Goal: Transaction & Acquisition: Purchase product/service

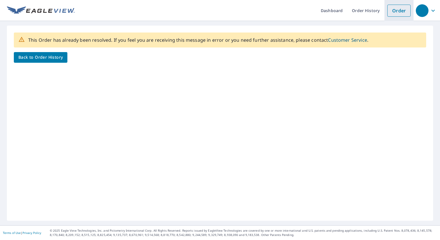
click at [398, 12] on link "Order" at bounding box center [398, 11] width 23 height 12
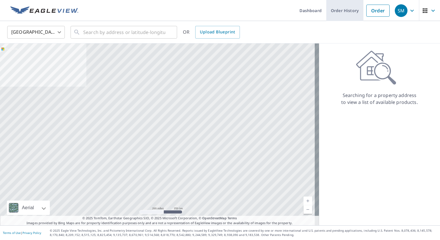
click at [348, 11] on link "Order History" at bounding box center [344, 10] width 37 height 21
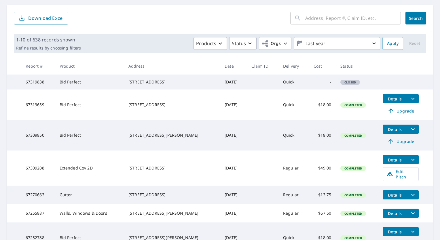
scroll to position [58, 0]
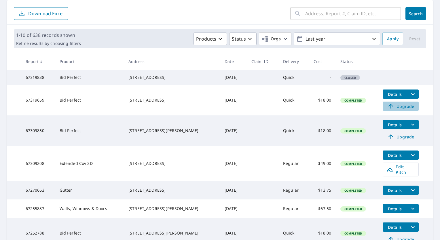
click at [400, 110] on span "Upgrade" at bounding box center [400, 106] width 29 height 7
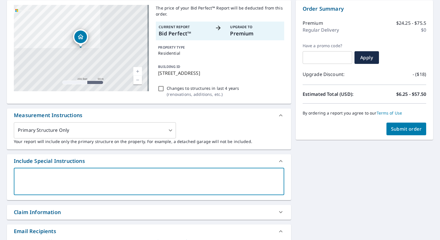
click at [171, 178] on textarea at bounding box center [149, 181] width 262 height 16
type textarea "I"
type textarea "x"
type textarea "I"
type textarea "x"
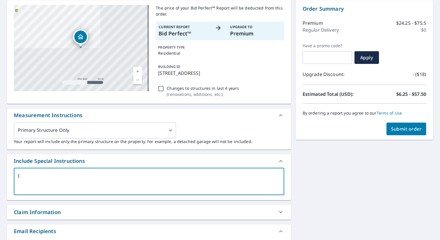
type textarea "I n"
type textarea "x"
type textarea "I ne"
type textarea "x"
type textarea "I nee"
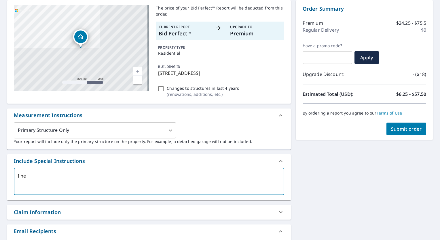
type textarea "x"
type textarea "I need"
type textarea "x"
type textarea "I need"
type textarea "x"
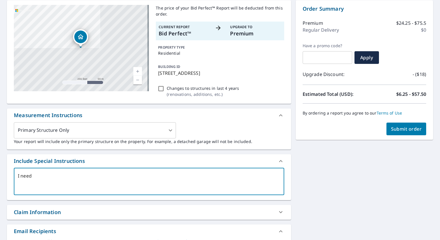
type textarea "I need e"
type textarea "x"
type textarea "I need ea"
type textarea "x"
type textarea "I need eav"
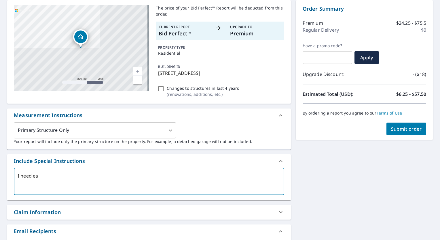
type textarea "x"
type textarea "I need eave"
type textarea "x"
type textarea "I need eaves"
type textarea "x"
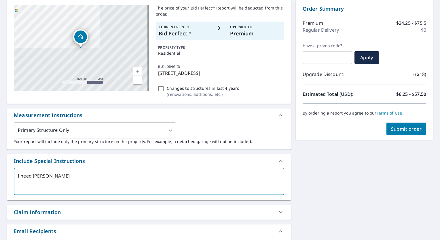
type textarea "I need eaves"
type textarea "x"
type textarea "I need eaves a"
type textarea "x"
type textarea "I need eaves an"
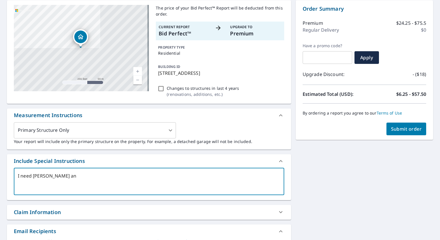
type textarea "x"
type textarea "I need eaves and"
type textarea "x"
type textarea "I need eaves and"
type textarea "x"
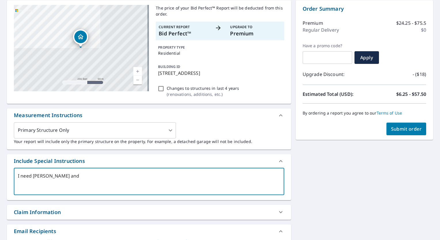
type textarea "I need eaves and r"
type textarea "x"
type textarea "I need eaves and ra"
type textarea "x"
type textarea "I need eaves and rak"
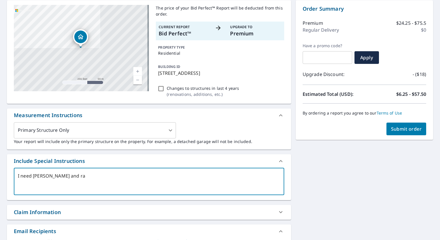
type textarea "x"
type textarea "I need eaves and rake"
type textarea "x"
type textarea "I need eaves and rakes"
type textarea "x"
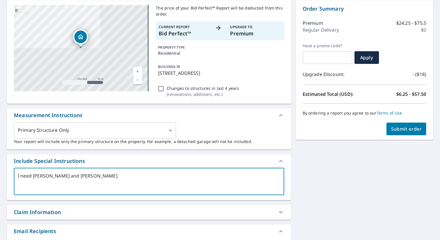
type textarea "I need eaves and rakes"
type textarea "x"
type textarea "I need eaves and rakes i"
type textarea "x"
type textarea "I need eaves and rakes in"
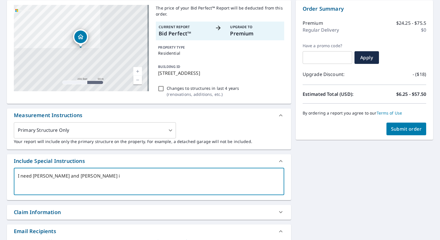
type textarea "x"
type textarea "I need eaves and rakes in"
type textarea "x"
type textarea "I need eaves and rakes in t"
type textarea "x"
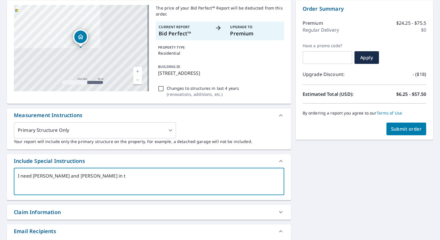
type textarea "I need eaves and rakes in th"
type textarea "x"
type textarea "I need eaves and rakes in the"
type textarea "x"
type textarea "I need eaves and rakes in the"
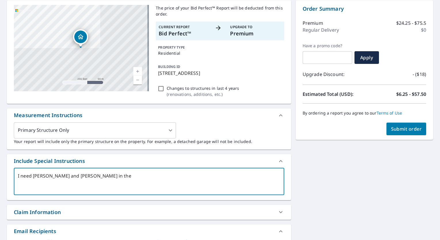
type textarea "x"
type textarea "I need eaves and rakes in the u"
type textarea "x"
type textarea "I need eaves and rakes in the up"
type textarea "x"
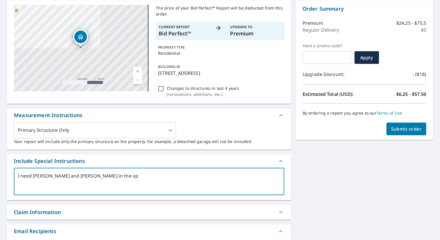
type textarea "I need eaves and rakes in the upg"
type textarea "x"
type textarea "I need eaves and rakes in the upgr"
type textarea "x"
type textarea "I need eaves and rakes in the upgra"
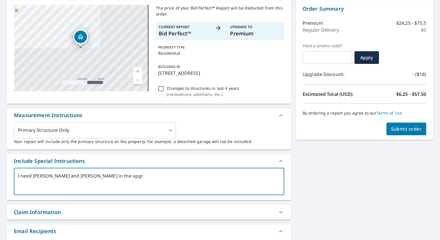
type textarea "x"
type textarea "I need eaves and rakes in the upgrad"
type textarea "x"
type textarea "I need eaves and rakes in the upgrade"
type textarea "x"
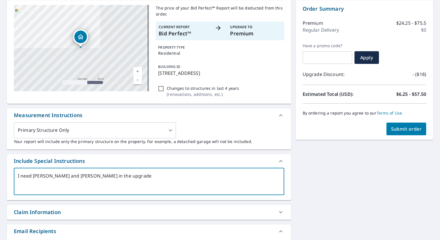
type textarea "I need eaves and rakes in the upgraded"
type textarea "x"
type textarea "I need eaves and rakes in the upgraded"
type textarea "x"
type textarea "I need eaves and rakes in the upgraded r"
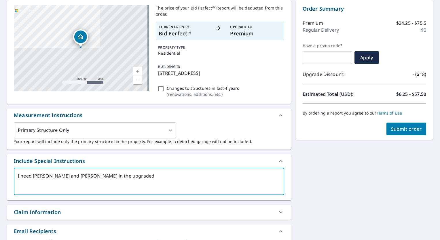
type textarea "x"
type textarea "I need eaves and rakes in the upgraded re"
type textarea "x"
type textarea "I need eaves and rakes in the upgraded rep"
type textarea "x"
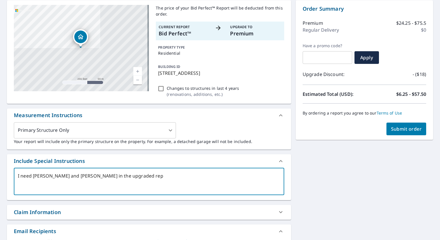
type textarea "I need eaves and rakes in the upgraded repo"
type textarea "x"
type textarea "I need eaves and rakes in the upgraded repor"
type textarea "x"
type textarea "I need eaves and rakes in the upgraded report"
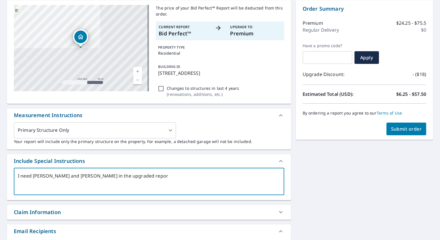
type textarea "x"
type textarea "I need eaves and rakes in the upgraded report"
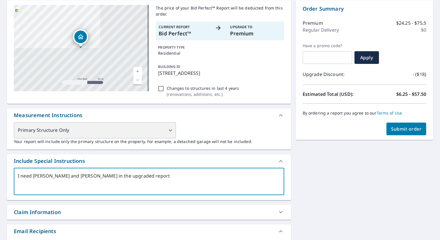
click at [167, 129] on div "Primary Structure Only" at bounding box center [95, 130] width 162 height 16
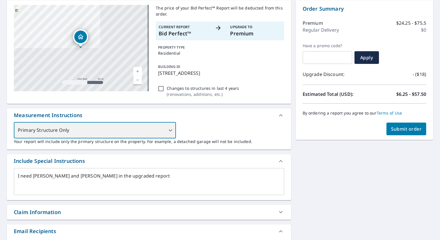
click at [169, 132] on div "Primary Structure Only" at bounding box center [95, 130] width 162 height 16
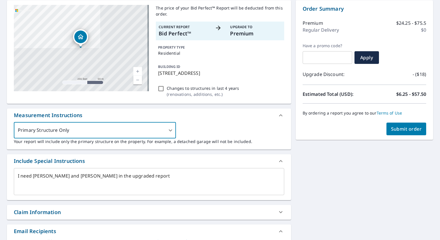
click at [399, 132] on button "Submit order" at bounding box center [406, 129] width 40 height 13
type textarea "x"
